Goal: Information Seeking & Learning: Learn about a topic

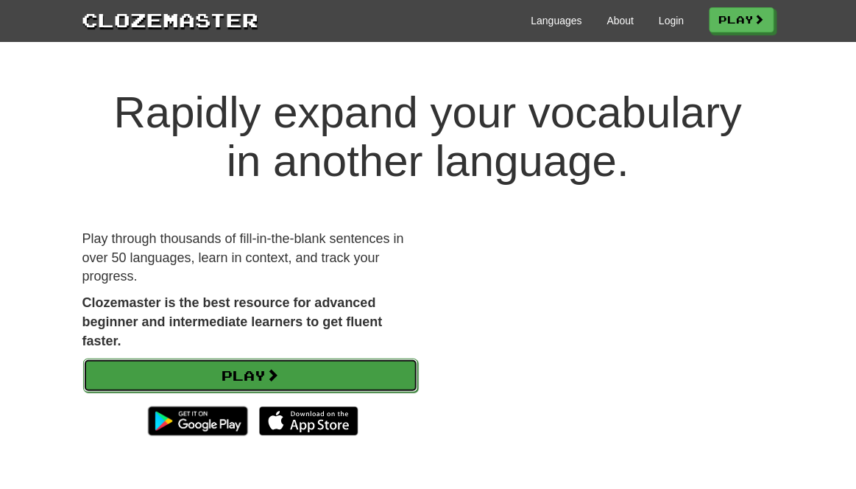
click at [344, 358] on link "Play" at bounding box center [250, 375] width 335 height 34
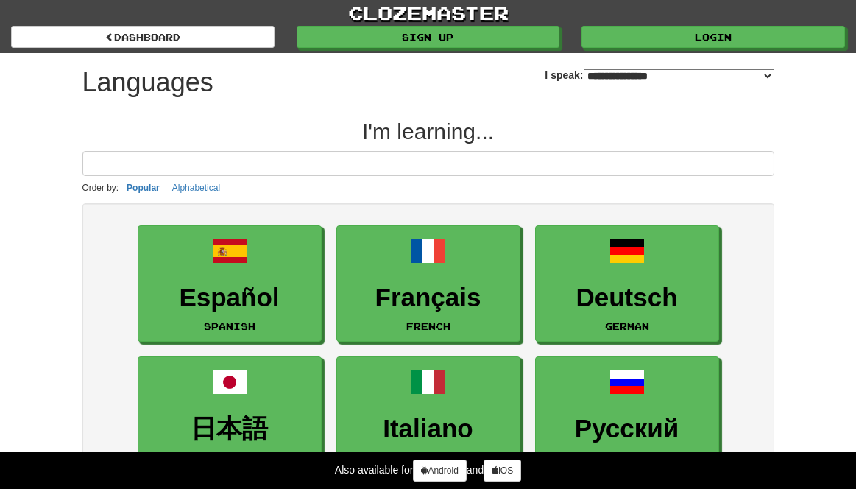
select select "*******"
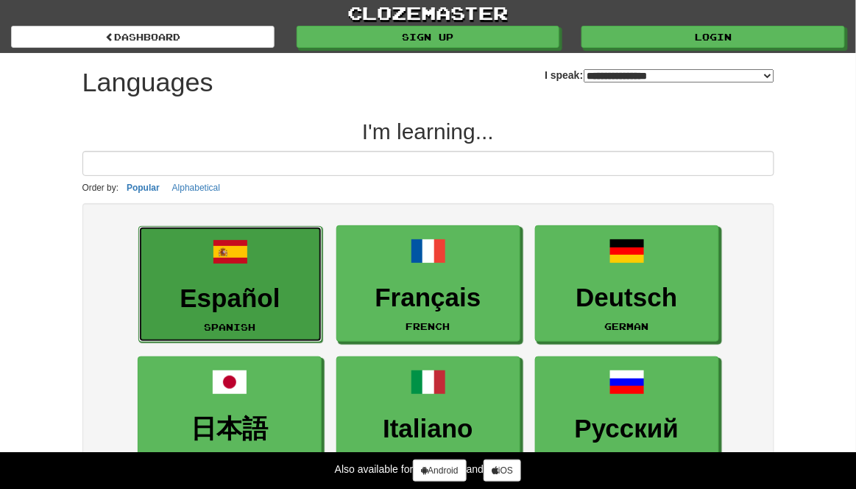
click at [267, 284] on h3 "Español" at bounding box center [230, 298] width 168 height 29
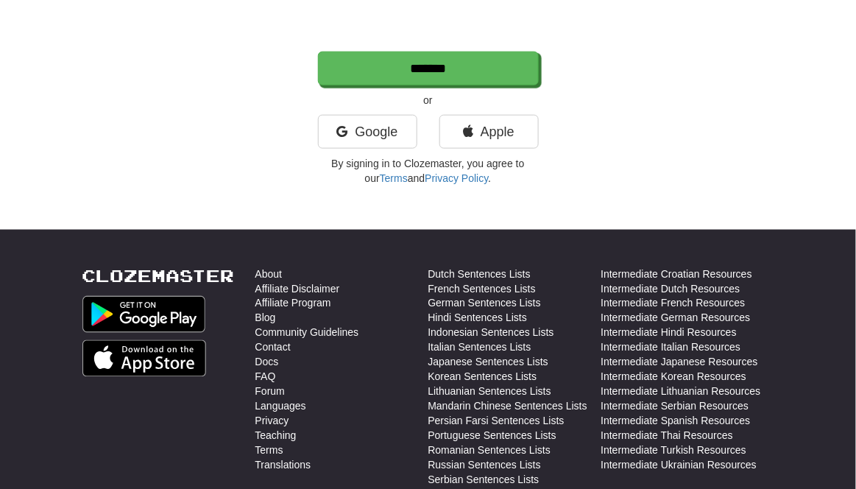
scroll to position [324, 0]
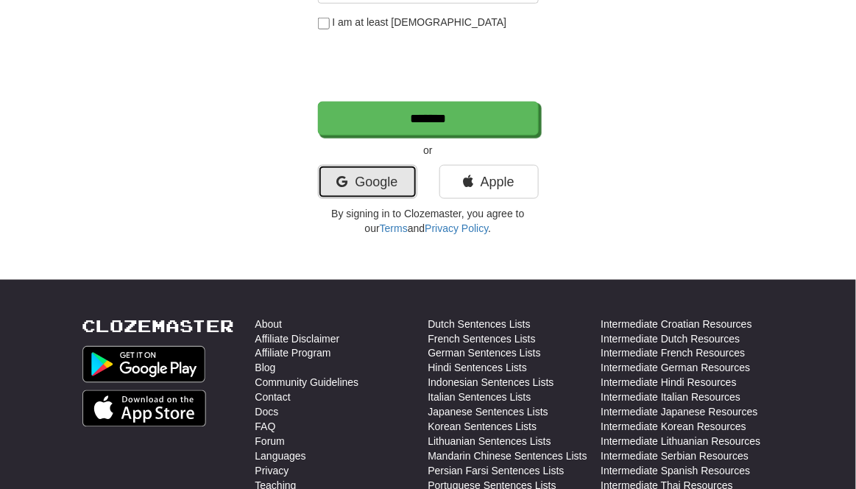
click at [381, 178] on link "Google" at bounding box center [367, 182] width 99 height 34
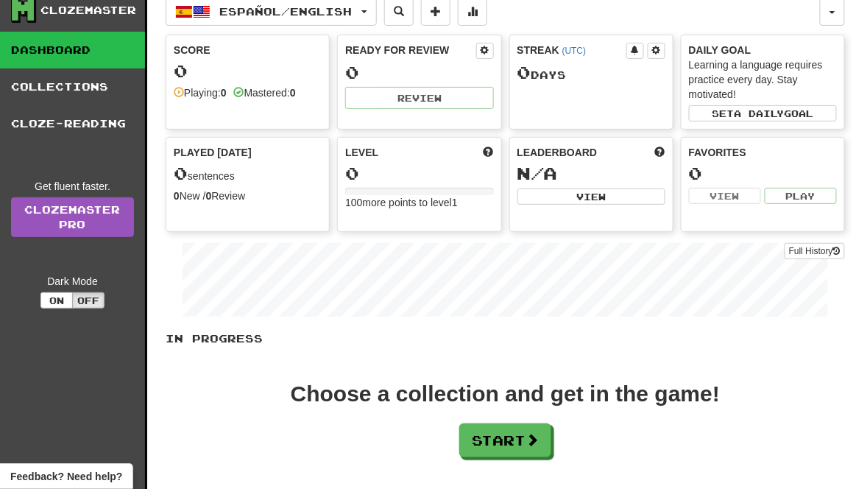
scroll to position [46, 0]
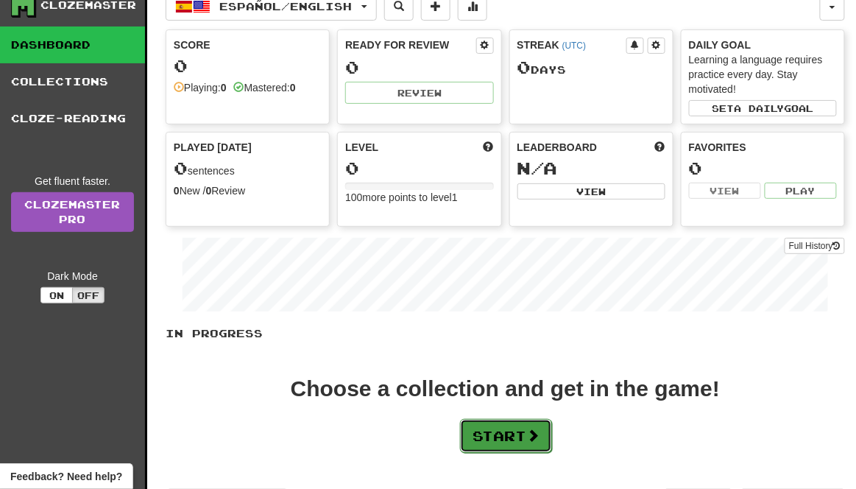
click at [514, 439] on button "Start" at bounding box center [506, 436] width 92 height 34
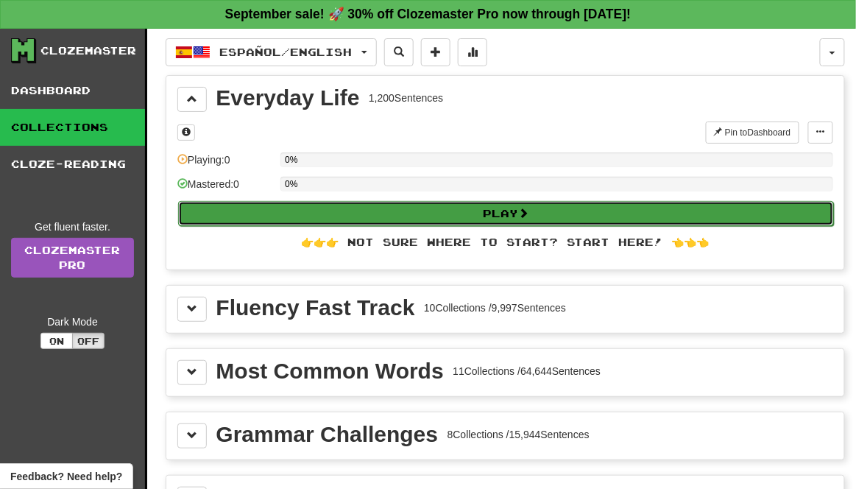
click at [539, 214] on button "Play" at bounding box center [506, 213] width 656 height 25
select select "**"
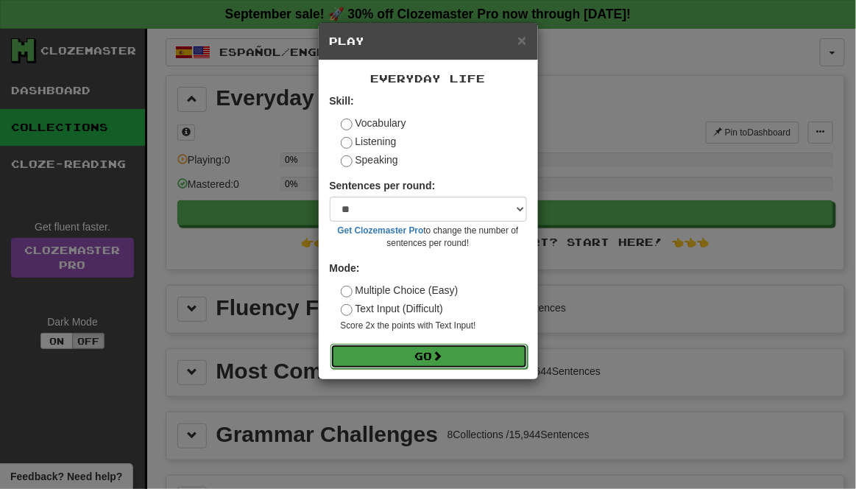
click at [478, 349] on button "Go" at bounding box center [428, 356] width 197 height 25
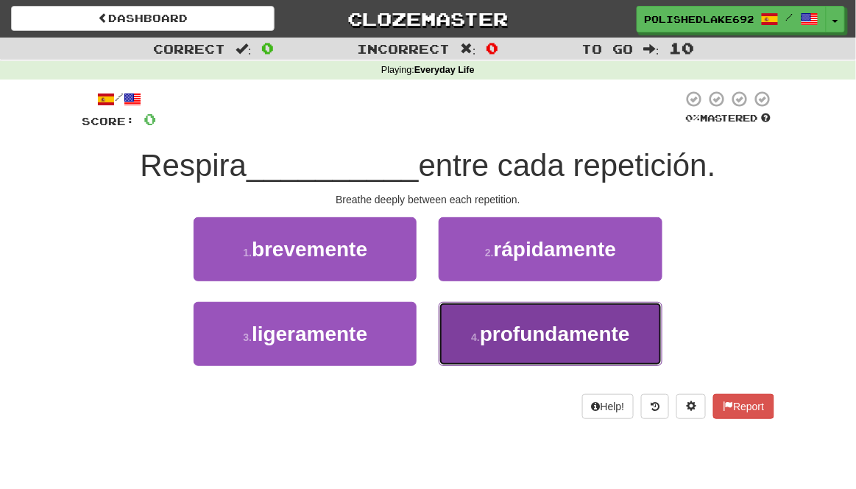
click at [539, 355] on button "4 . profundamente" at bounding box center [550, 334] width 223 height 64
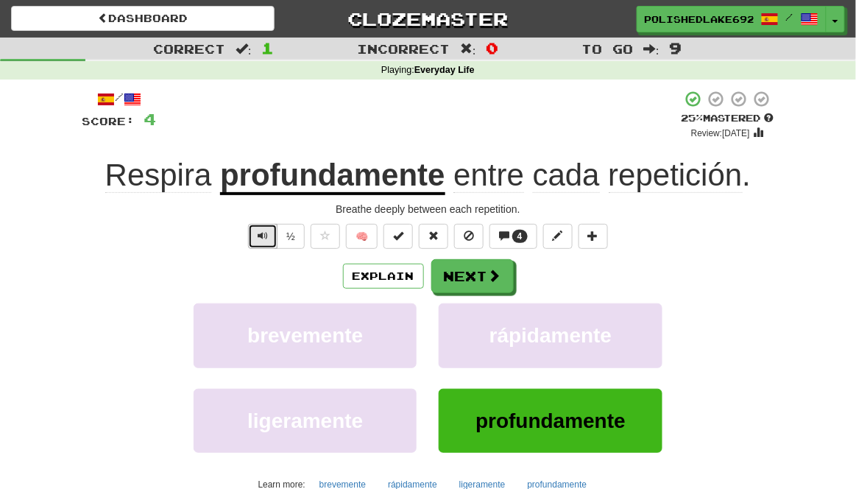
click at [268, 236] on span "Text-to-speech controls" at bounding box center [263, 235] width 10 height 10
click at [489, 273] on span at bounding box center [495, 275] width 13 height 13
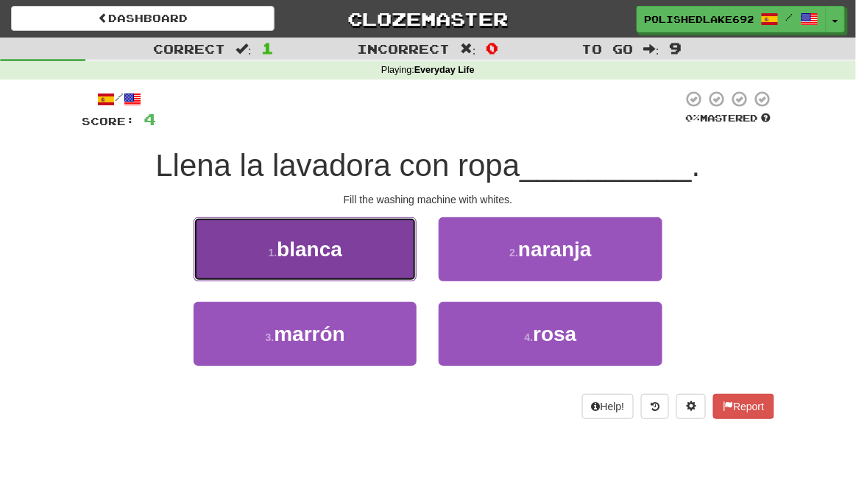
click at [328, 258] on span "blanca" at bounding box center [309, 249] width 65 height 23
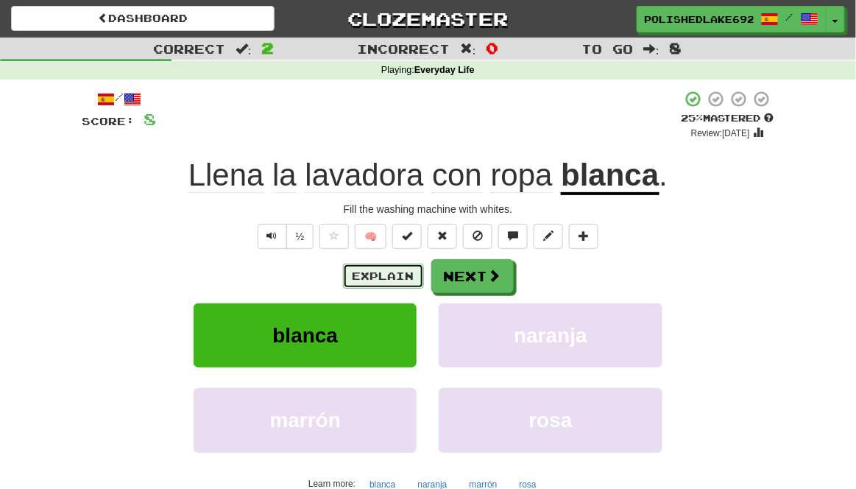
click at [393, 272] on button "Explain" at bounding box center [383, 275] width 81 height 25
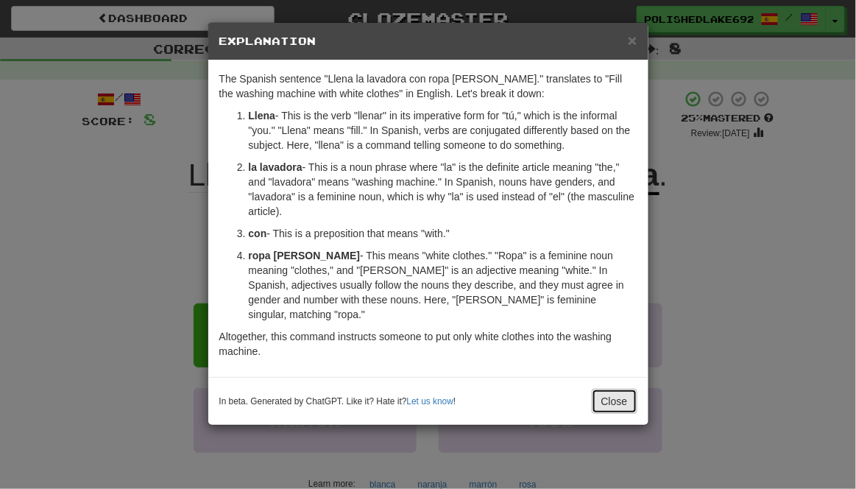
click at [619, 388] on button "Close" at bounding box center [615, 400] width 46 height 25
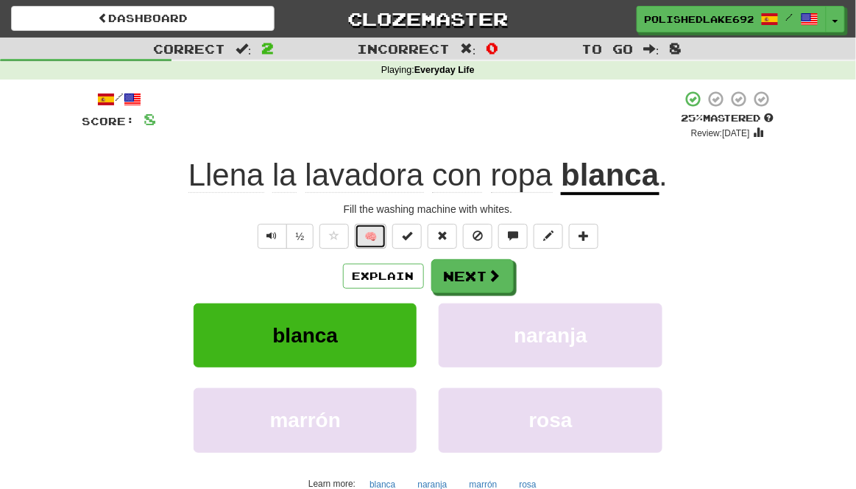
click at [378, 236] on button "🧠" at bounding box center [371, 236] width 32 height 25
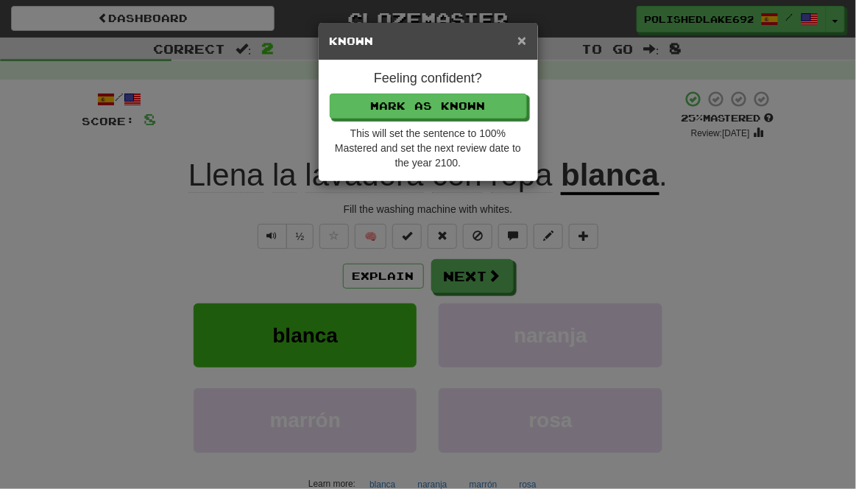
click at [525, 43] on span "×" at bounding box center [521, 40] width 9 height 17
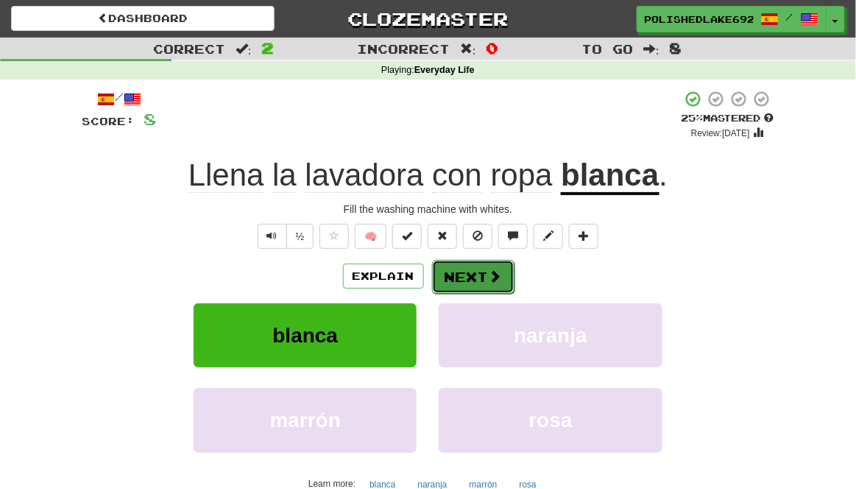
click at [480, 275] on button "Next" at bounding box center [473, 277] width 82 height 34
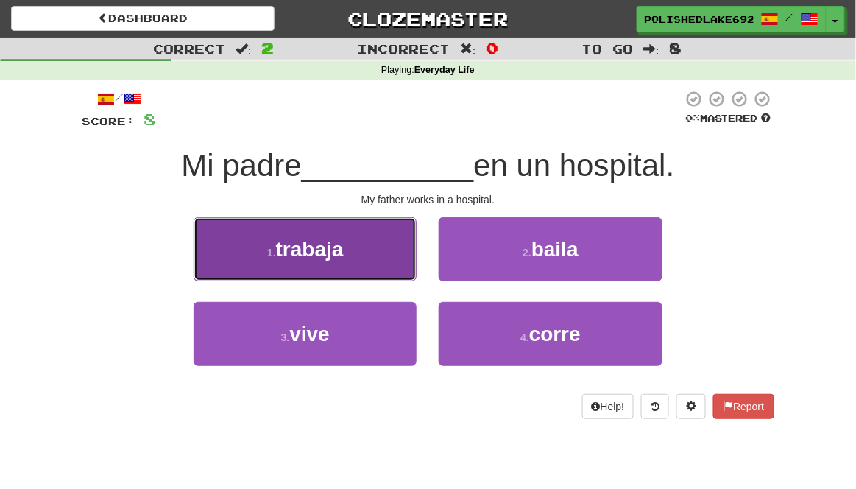
click at [315, 257] on span "trabaja" at bounding box center [310, 249] width 68 height 23
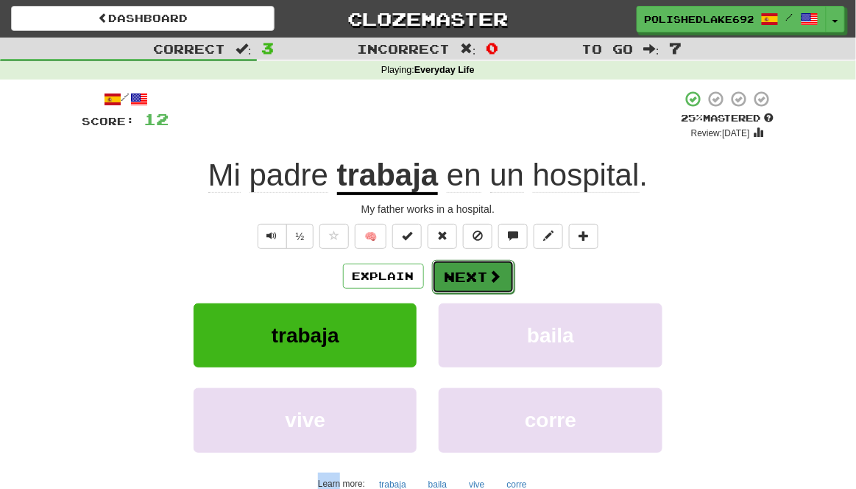
click at [482, 283] on button "Next" at bounding box center [473, 277] width 82 height 34
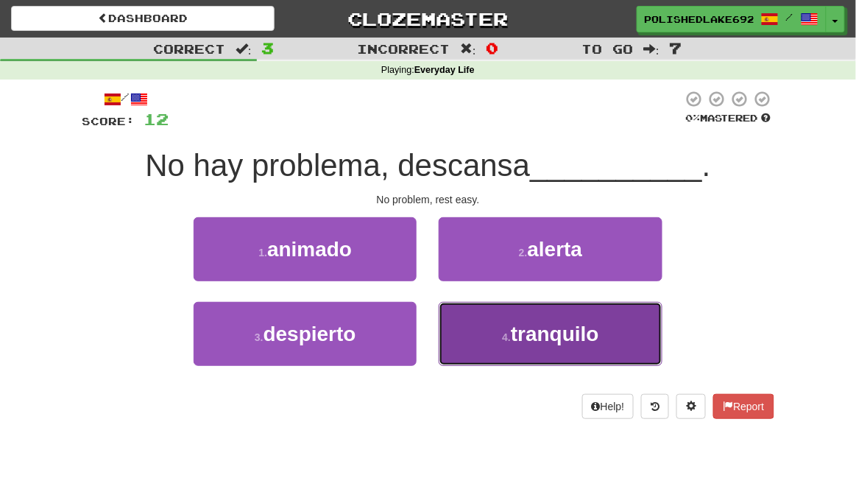
click at [550, 332] on span "tranquilo" at bounding box center [555, 333] width 88 height 23
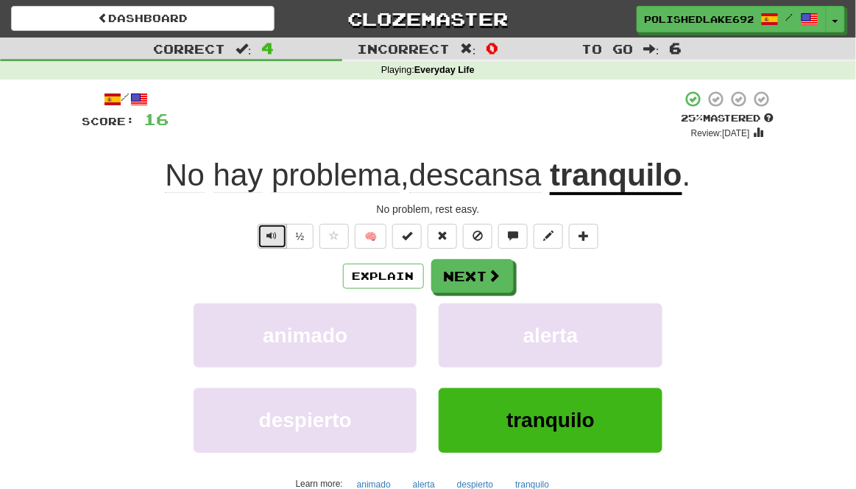
click at [274, 235] on span "Text-to-speech controls" at bounding box center [272, 235] width 10 height 10
click at [475, 285] on button "Next" at bounding box center [473, 277] width 82 height 34
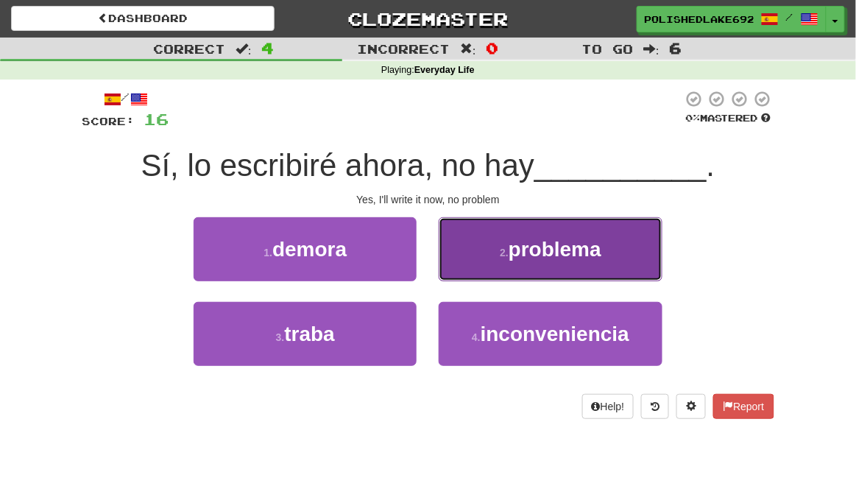
click at [575, 252] on span "problema" at bounding box center [554, 249] width 93 height 23
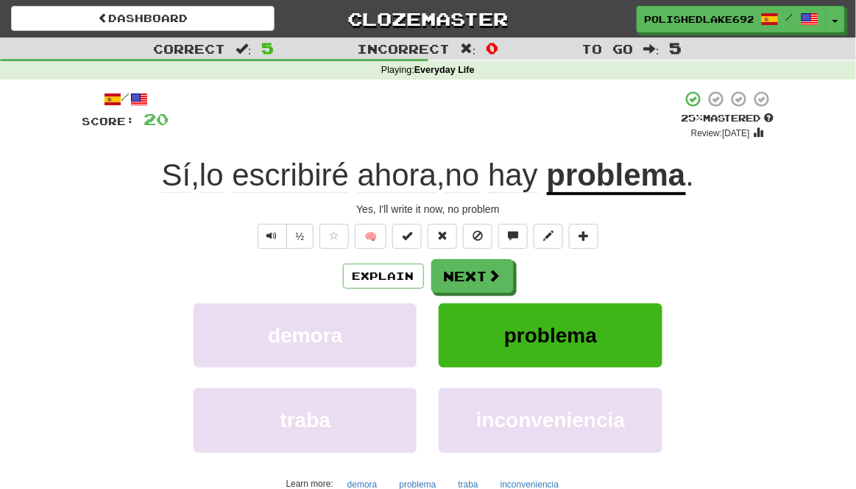
click at [408, 179] on span "ahora" at bounding box center [397, 174] width 79 height 35
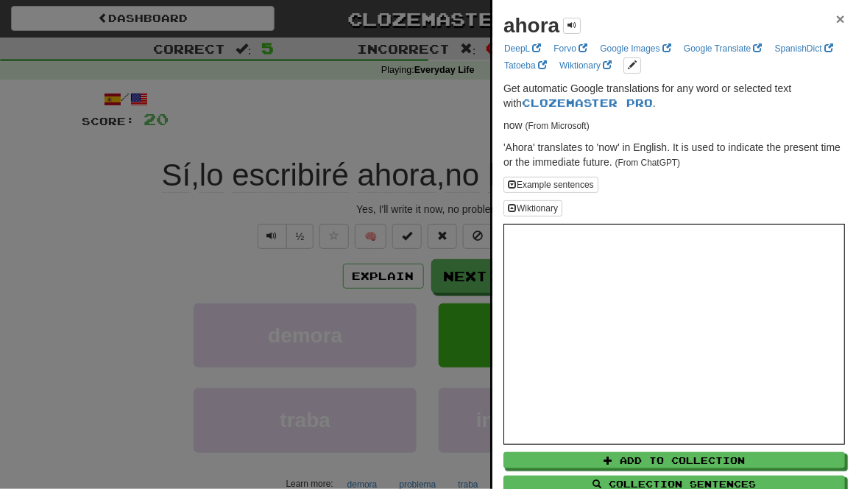
click at [840, 25] on span "×" at bounding box center [840, 18] width 9 height 17
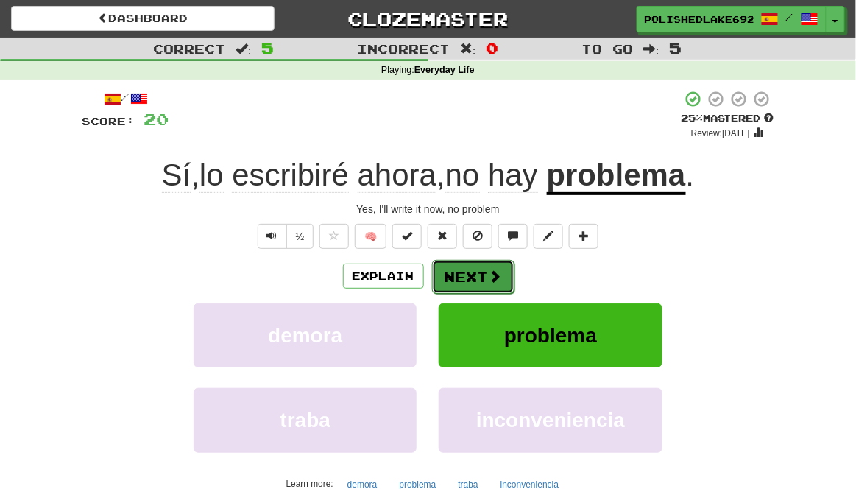
click at [475, 274] on button "Next" at bounding box center [473, 277] width 82 height 34
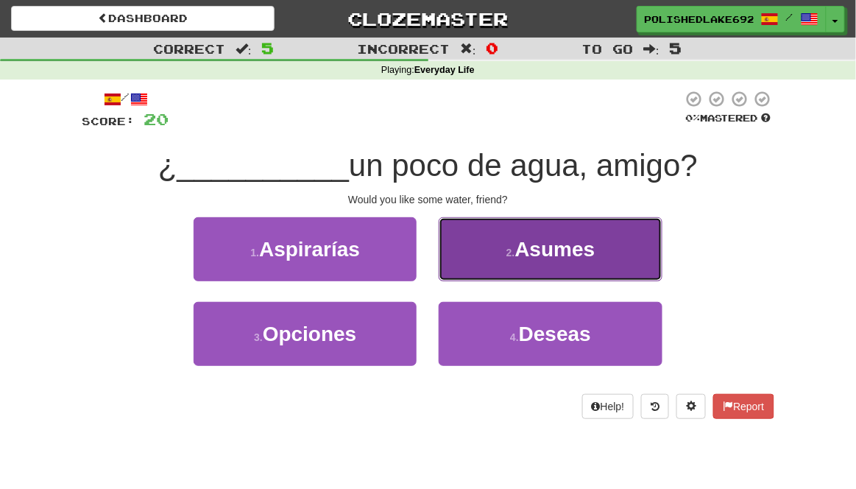
click at [588, 266] on button "2 . Asumes" at bounding box center [550, 249] width 223 height 64
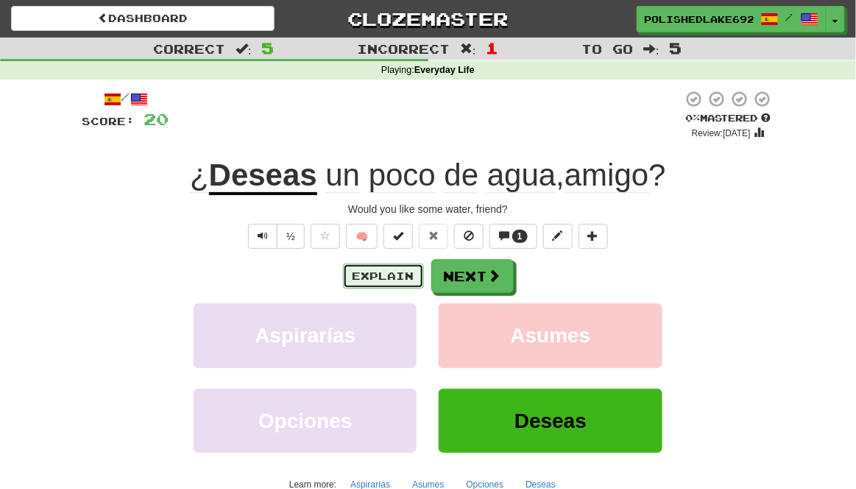
click at [392, 286] on button "Explain" at bounding box center [383, 275] width 81 height 25
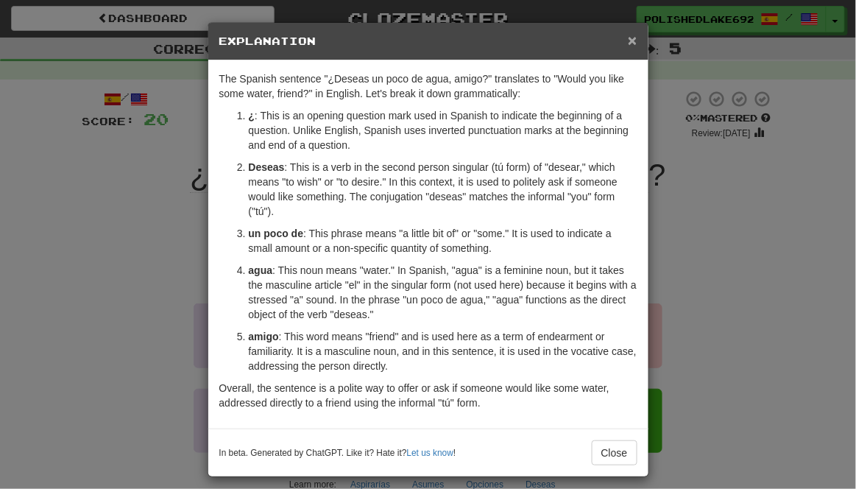
click at [634, 38] on span "×" at bounding box center [632, 40] width 9 height 17
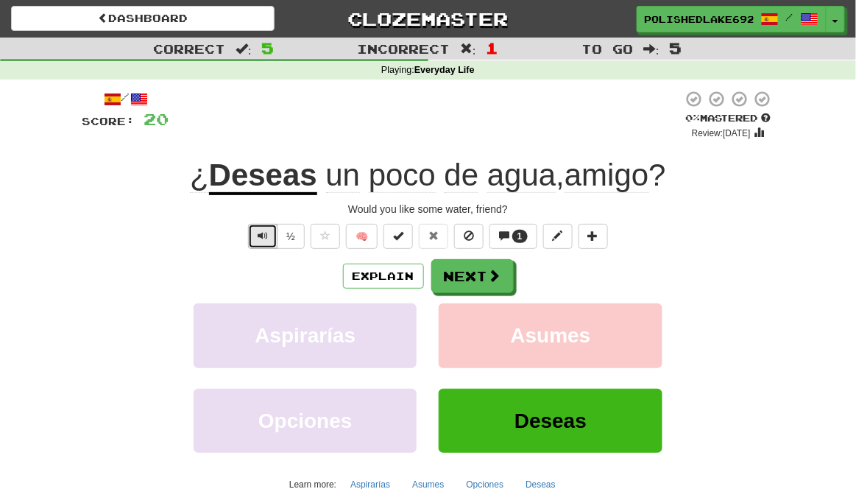
click at [260, 235] on span "Text-to-speech controls" at bounding box center [263, 235] width 10 height 10
click at [491, 280] on span at bounding box center [495, 275] width 13 height 13
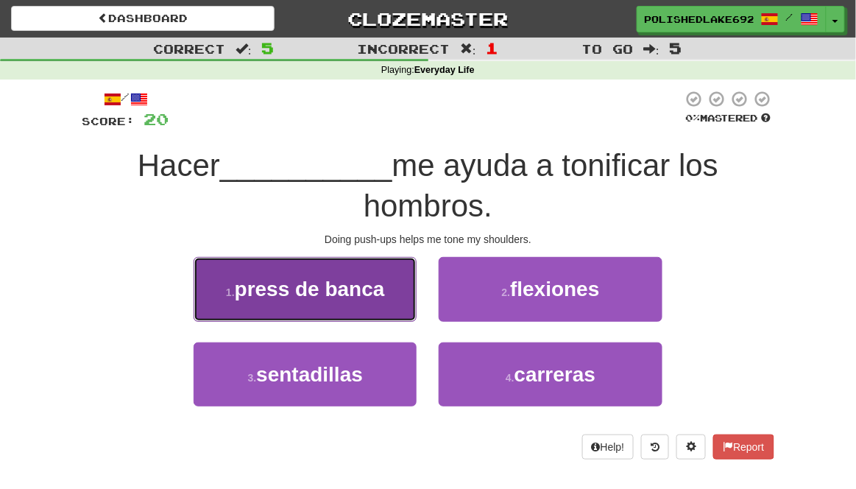
click at [371, 288] on span "press de banca" at bounding box center [310, 288] width 150 height 23
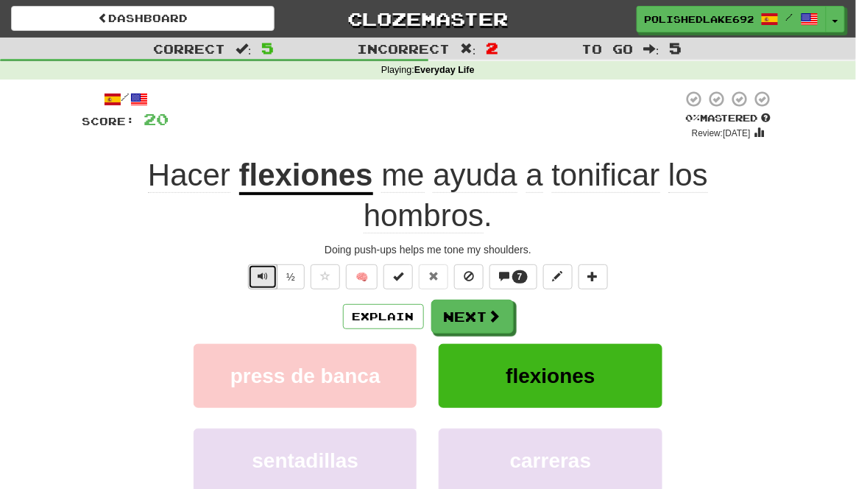
click at [260, 264] on button "Text-to-speech controls" at bounding box center [262, 276] width 29 height 25
click at [405, 304] on button "Explain" at bounding box center [383, 316] width 81 height 25
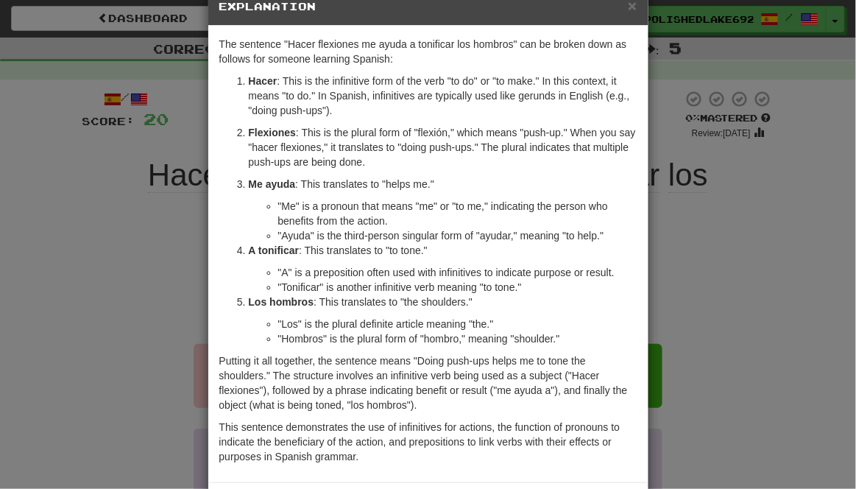
scroll to position [50, 0]
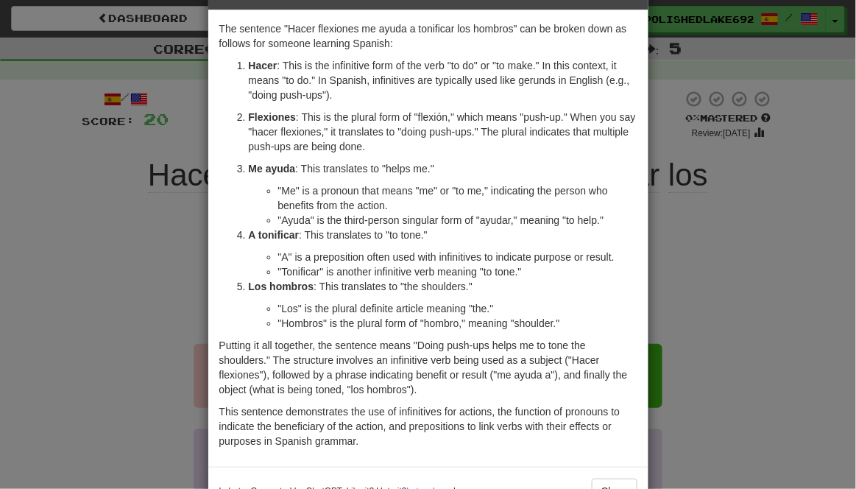
click at [734, 254] on div "× Explanation The sentence "Hacer flexiones me ayuda a tonificar los hombros" c…" at bounding box center [428, 244] width 856 height 489
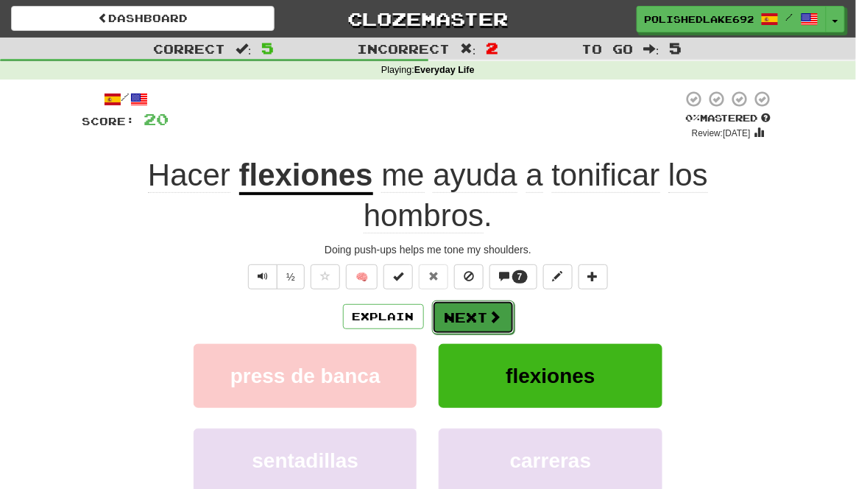
click at [496, 310] on span at bounding box center [495, 316] width 13 height 13
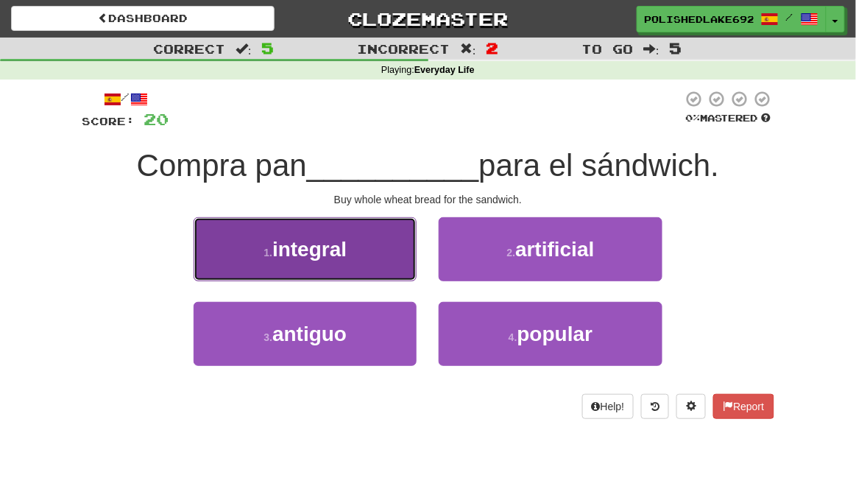
click at [369, 260] on button "1 . integral" at bounding box center [305, 249] width 223 height 64
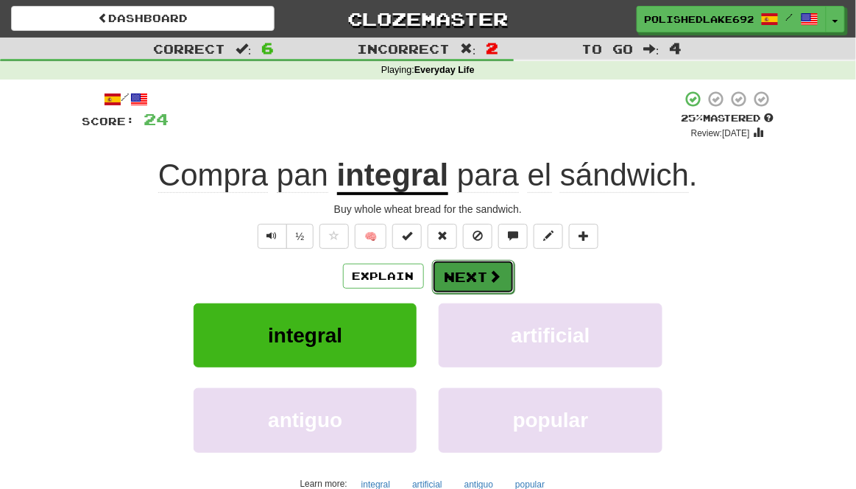
click at [485, 281] on button "Next" at bounding box center [473, 277] width 82 height 34
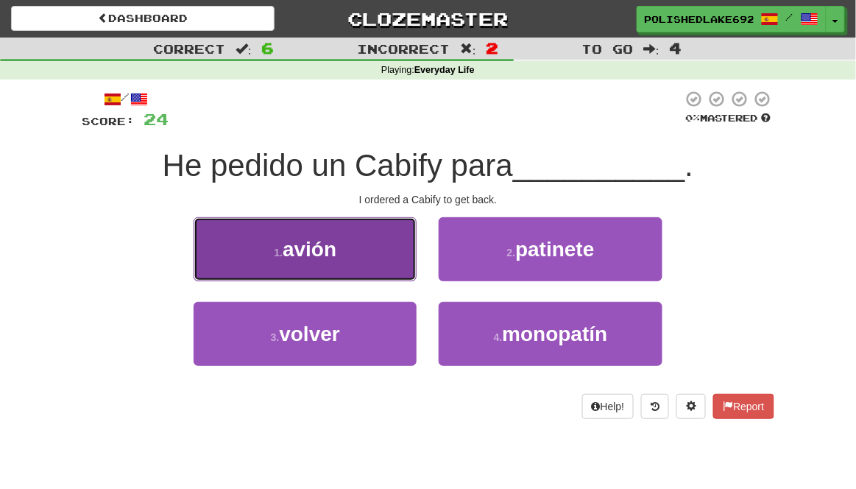
click at [350, 246] on button "1 . avión" at bounding box center [305, 249] width 223 height 64
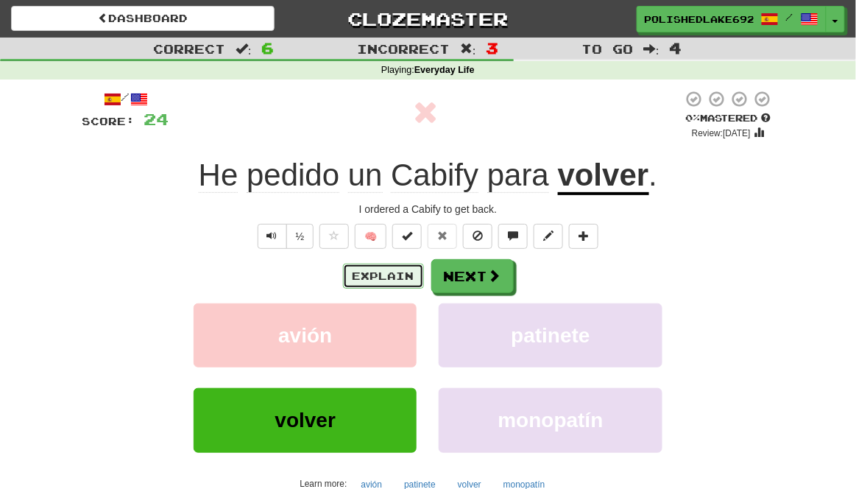
click at [401, 279] on button "Explain" at bounding box center [383, 275] width 81 height 25
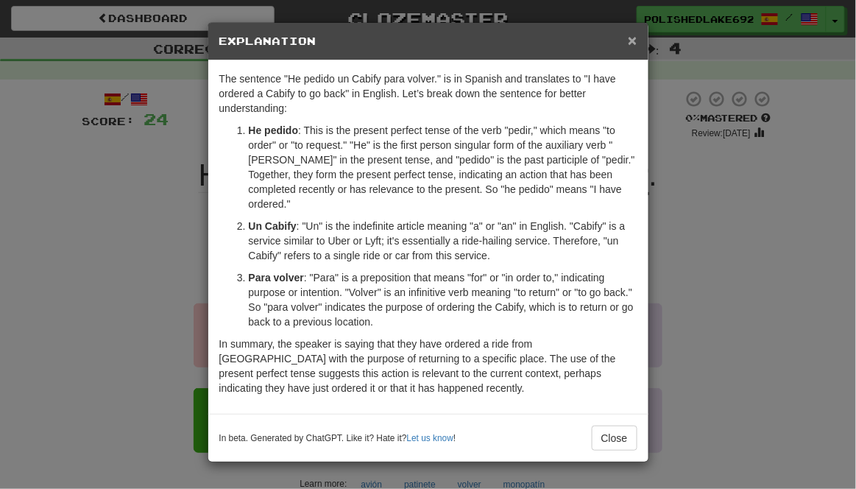
click at [630, 40] on span "×" at bounding box center [632, 40] width 9 height 17
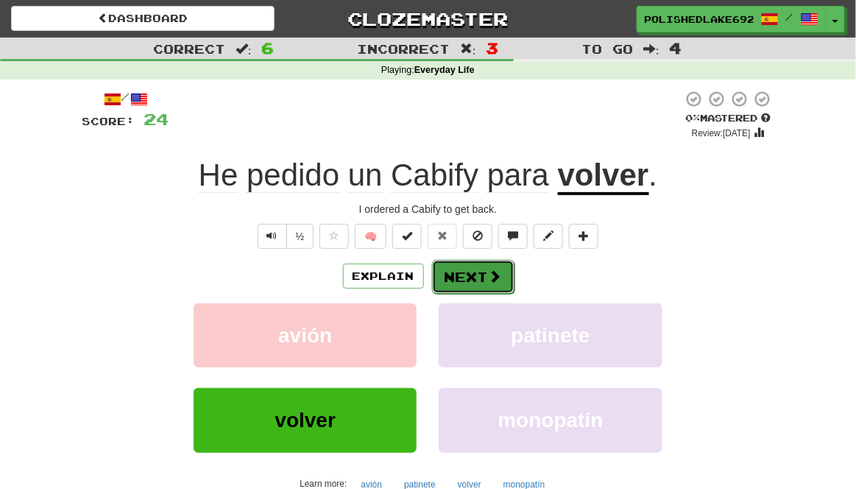
click at [477, 272] on button "Next" at bounding box center [473, 277] width 82 height 34
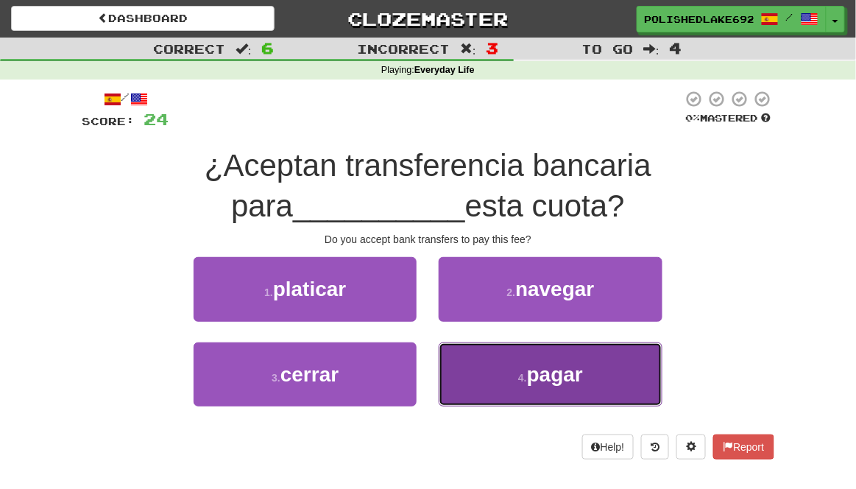
click at [557, 372] on span "pagar" at bounding box center [555, 374] width 56 height 23
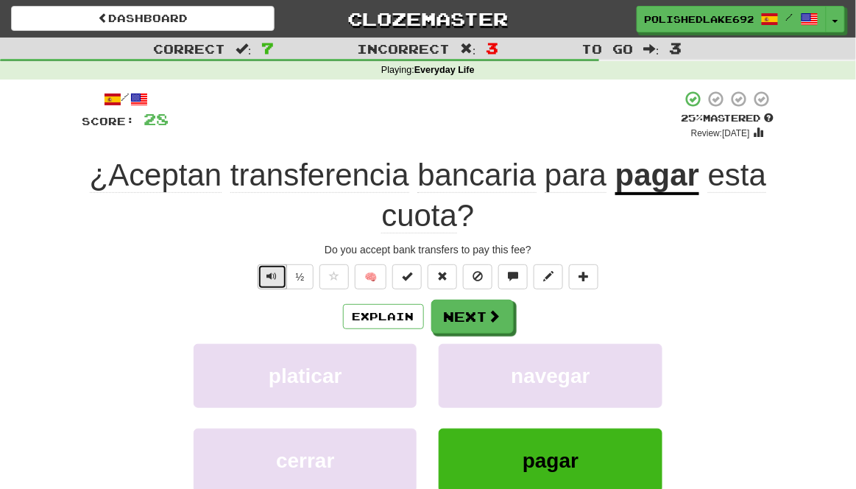
click at [274, 278] on span "Text-to-speech controls" at bounding box center [272, 276] width 10 height 10
click at [263, 281] on button "Text-to-speech controls" at bounding box center [272, 276] width 29 height 25
click at [475, 316] on button "Next" at bounding box center [473, 317] width 82 height 34
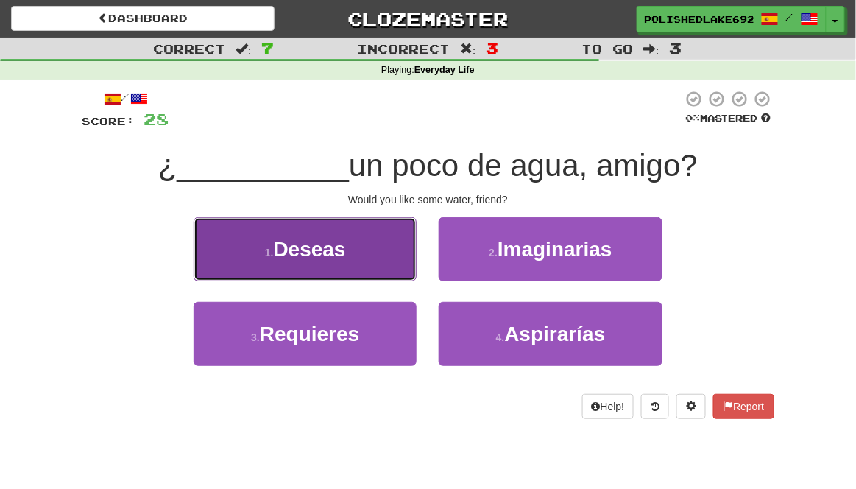
click at [239, 258] on button "1 . Deseas" at bounding box center [305, 249] width 223 height 64
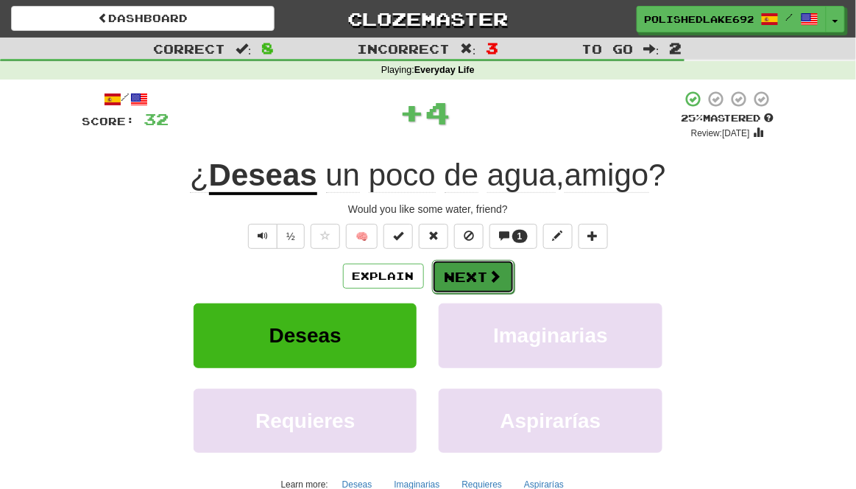
click at [478, 274] on button "Next" at bounding box center [473, 277] width 82 height 34
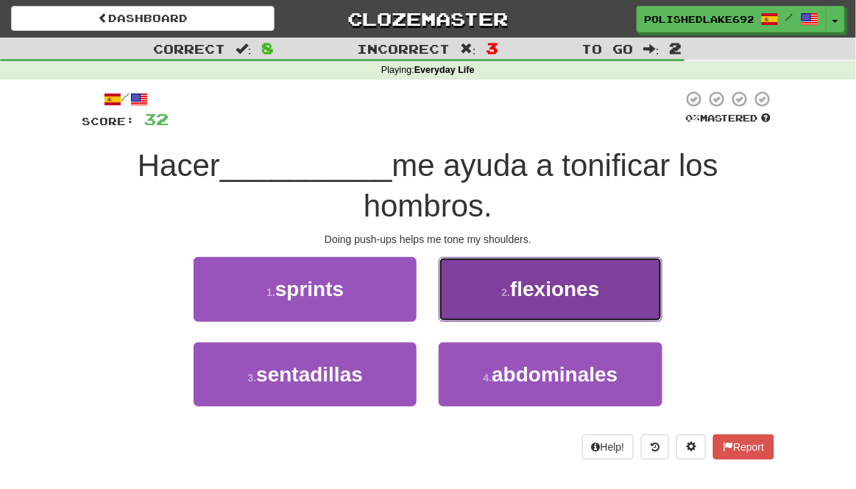
click at [591, 288] on span "flexiones" at bounding box center [554, 288] width 89 height 23
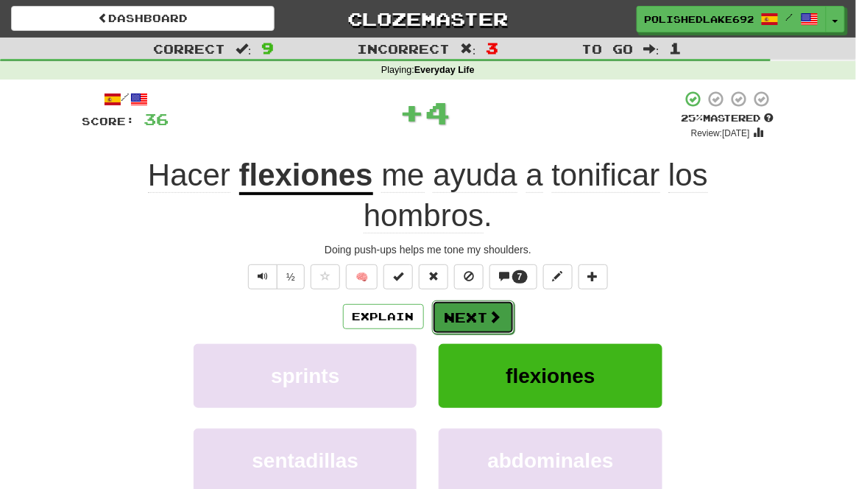
click at [485, 300] on button "Next" at bounding box center [473, 317] width 82 height 34
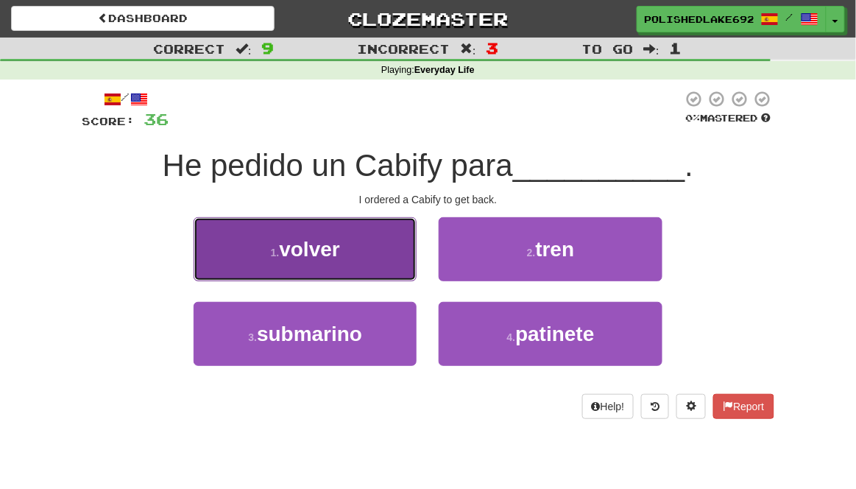
click at [369, 260] on button "1 . volver" at bounding box center [305, 249] width 223 height 64
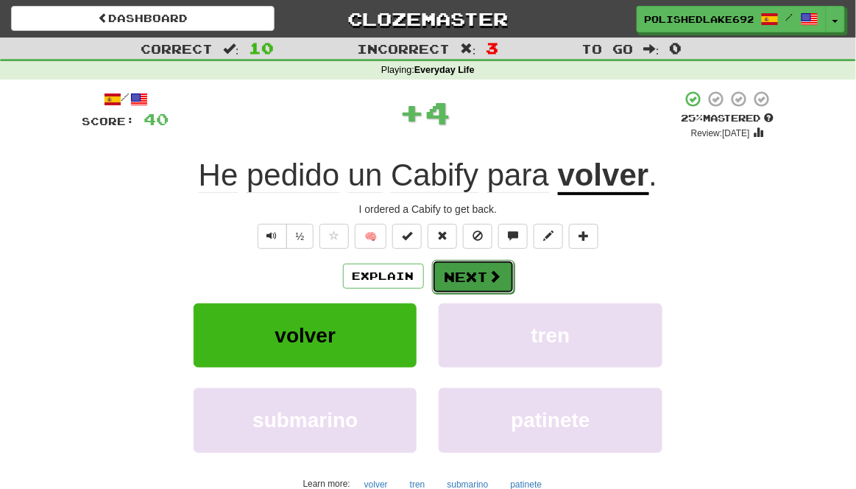
click at [478, 282] on button "Next" at bounding box center [473, 277] width 82 height 34
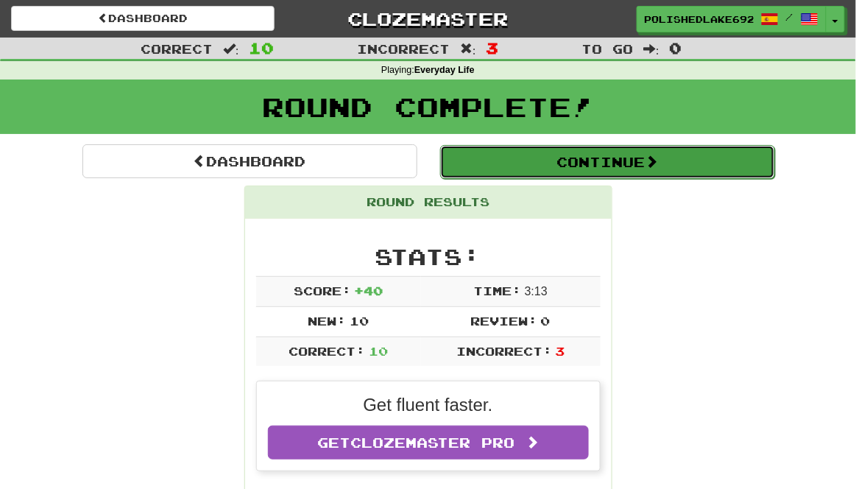
click at [756, 161] on button "Continue" at bounding box center [607, 162] width 335 height 34
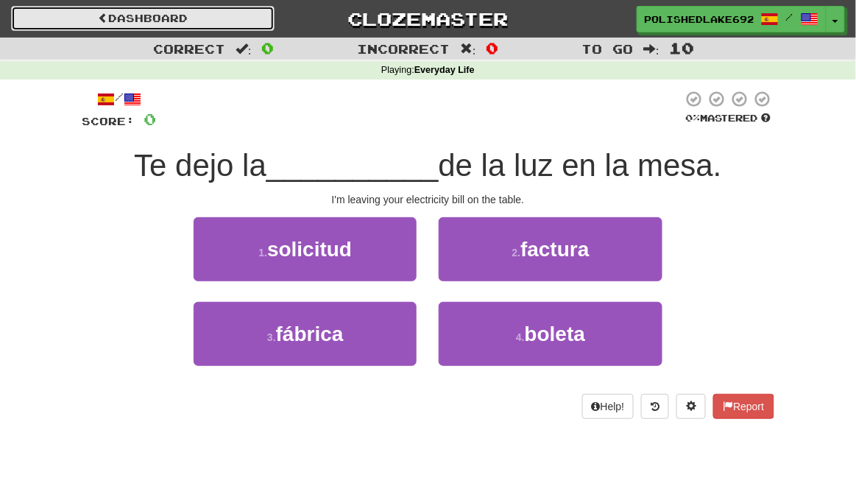
click at [69, 25] on link "Dashboard" at bounding box center [142, 18] width 263 height 25
